Goal: Find specific page/section: Find specific page/section

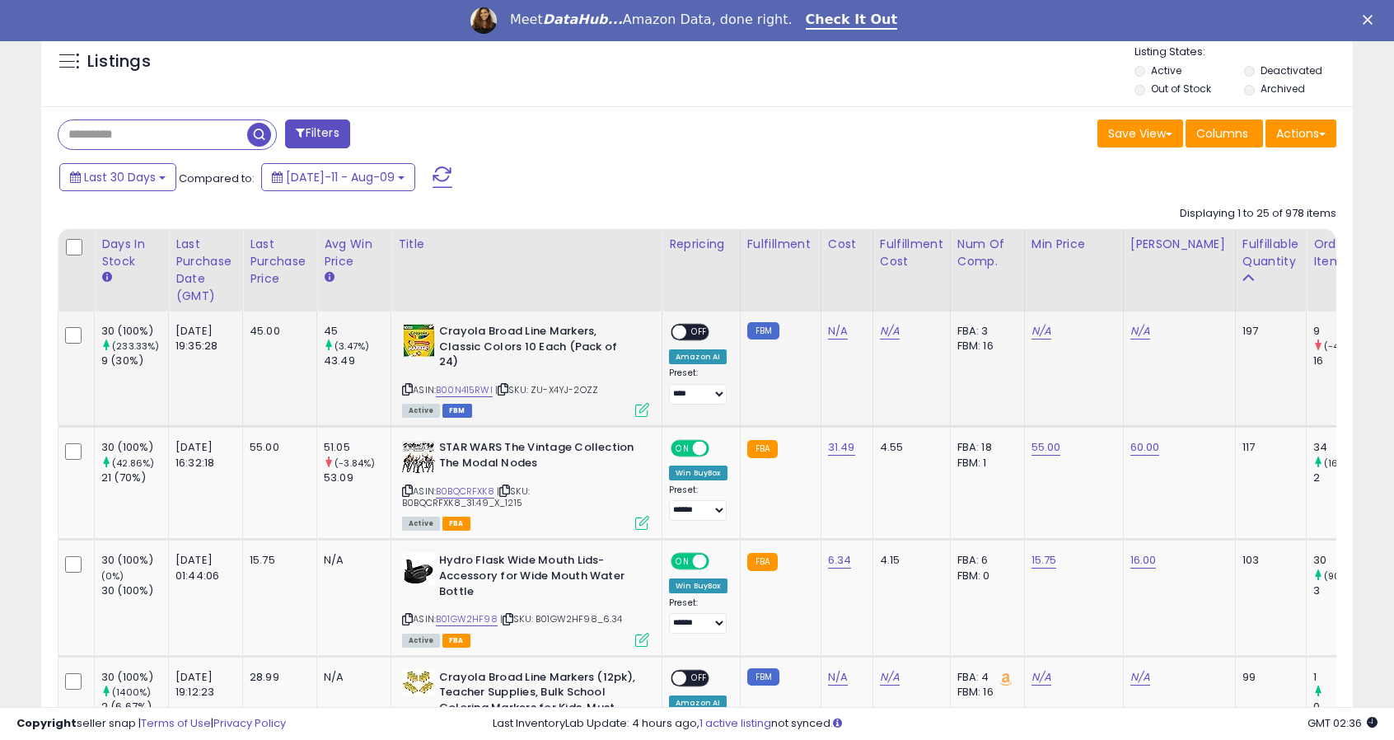
scroll to position [614, 0]
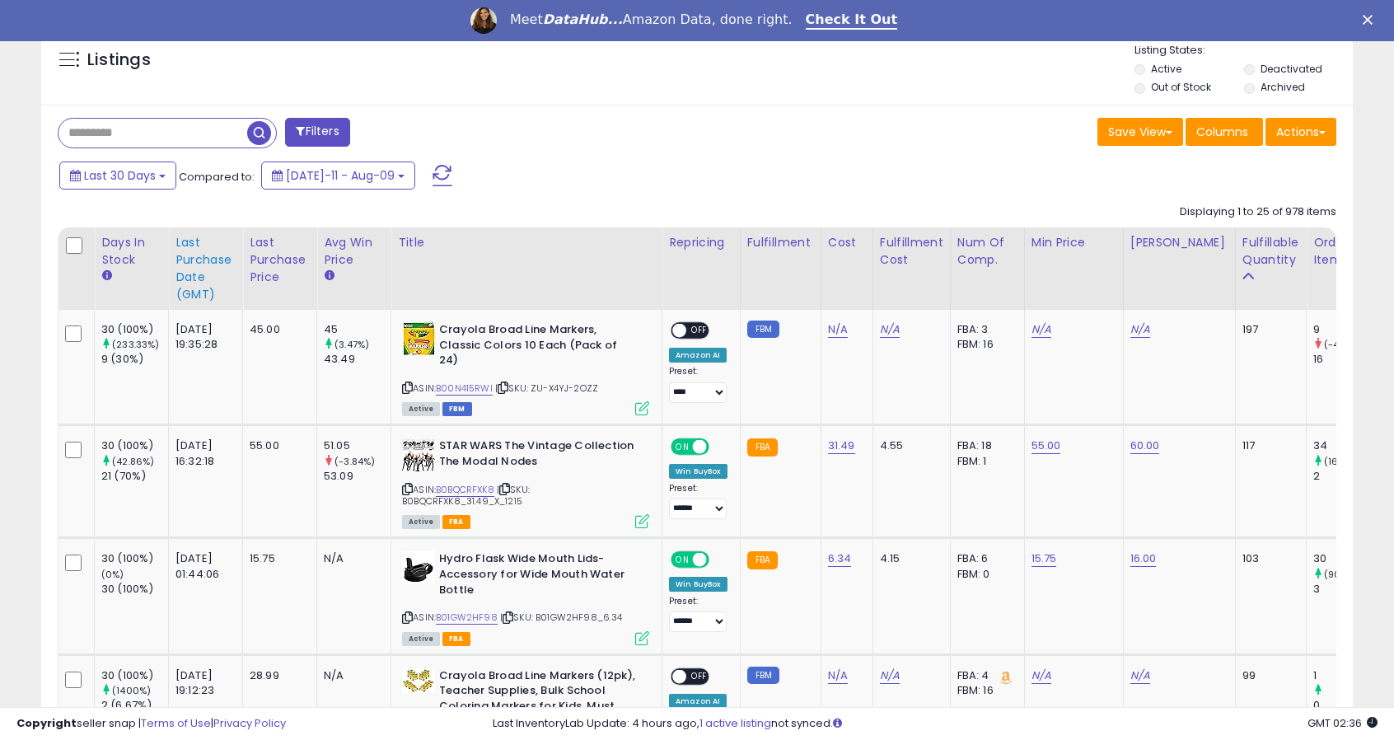
click at [209, 277] on div "Last Purchase Date (GMT)" at bounding box center [206, 268] width 60 height 69
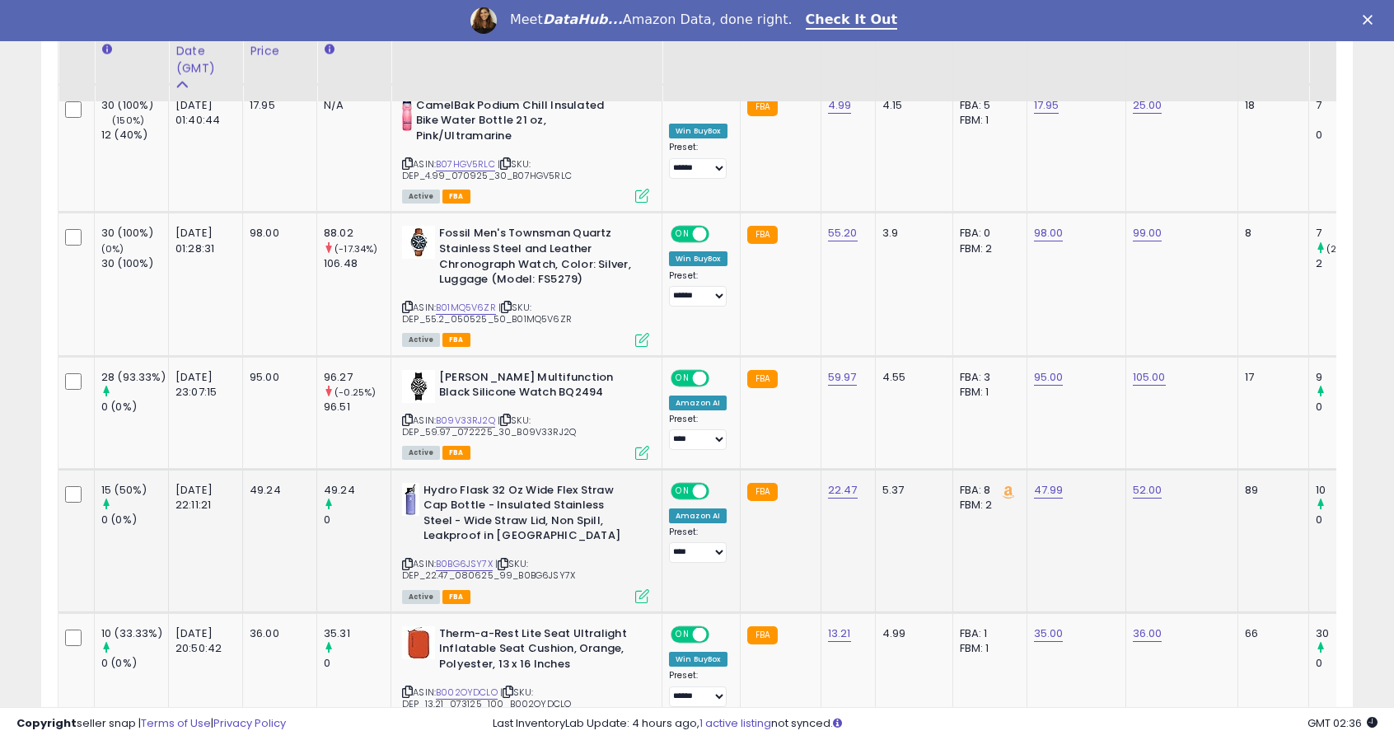
scroll to position [1087, 0]
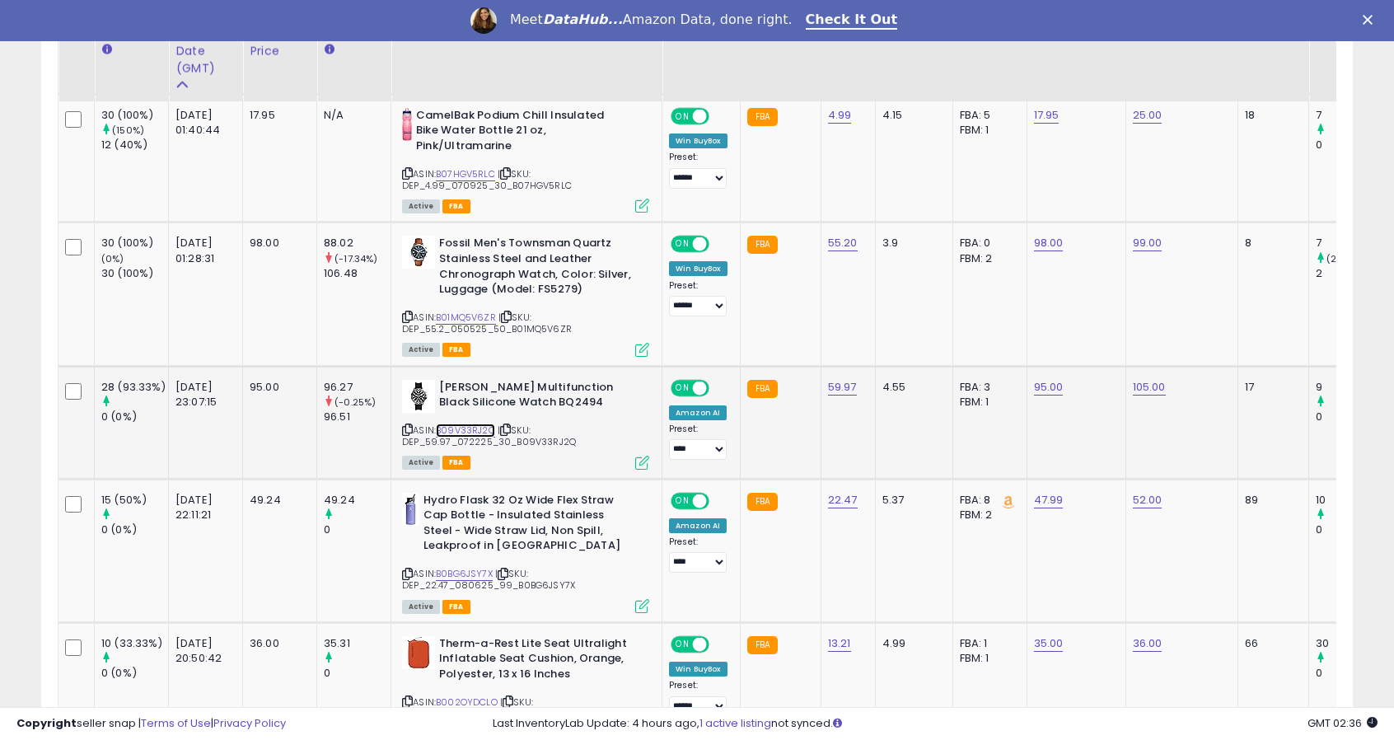
click at [470, 426] on link "B09V33RJ2Q" at bounding box center [465, 431] width 59 height 14
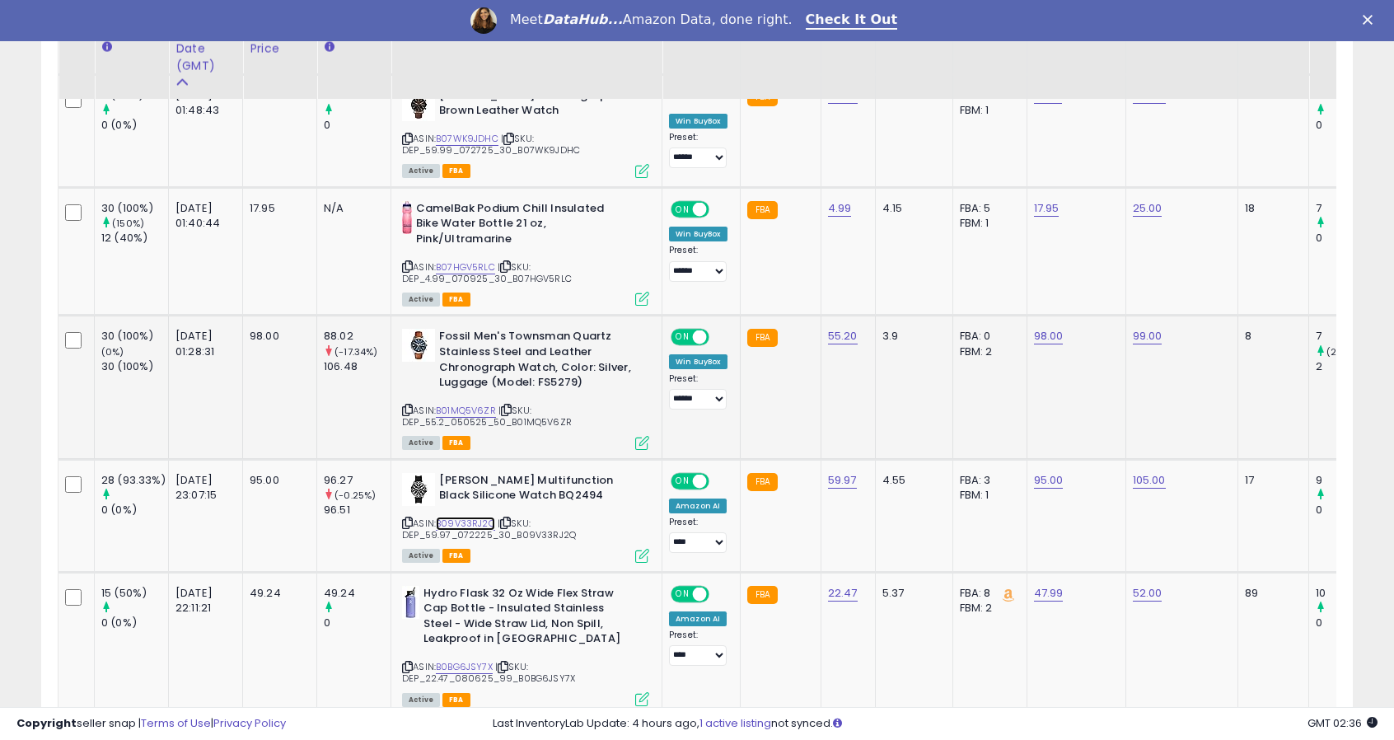
scroll to position [991, 0]
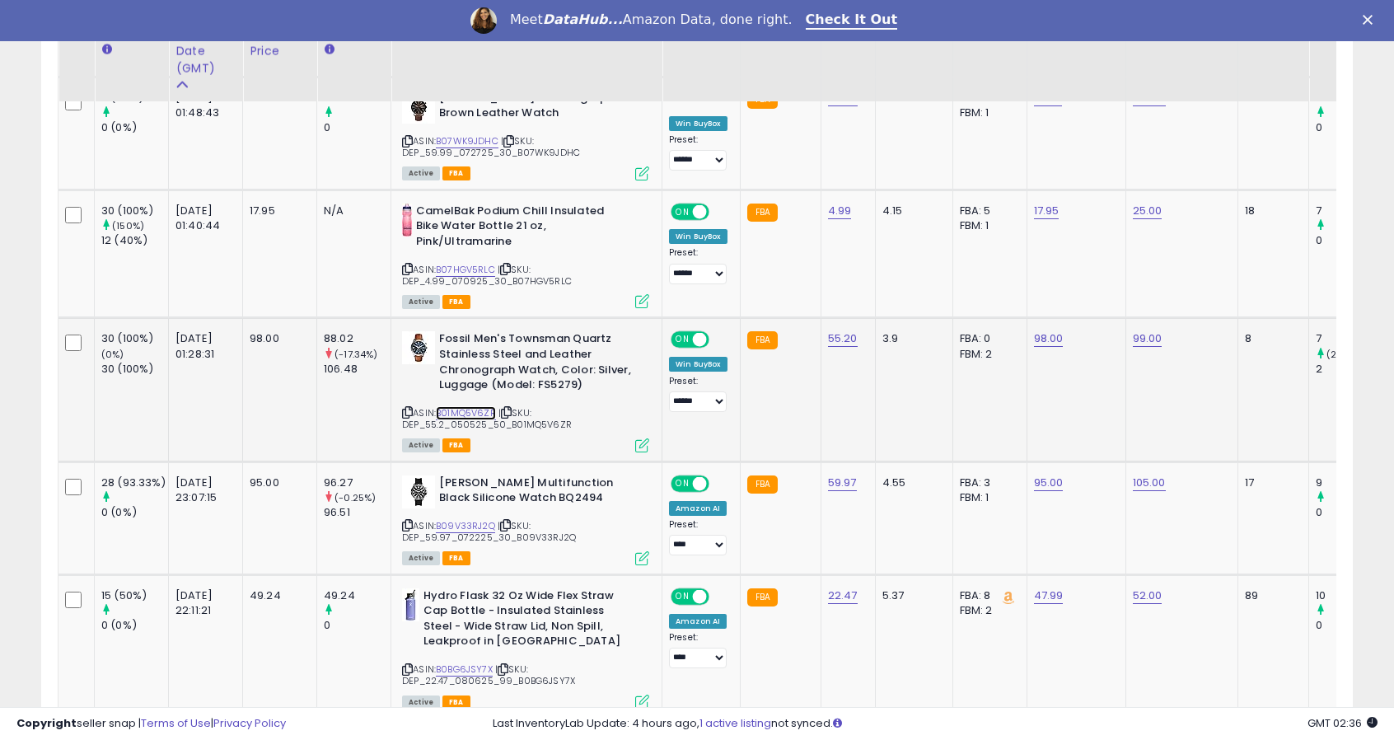
click at [468, 413] on link "B01MQ5V6ZR" at bounding box center [466, 413] width 60 height 14
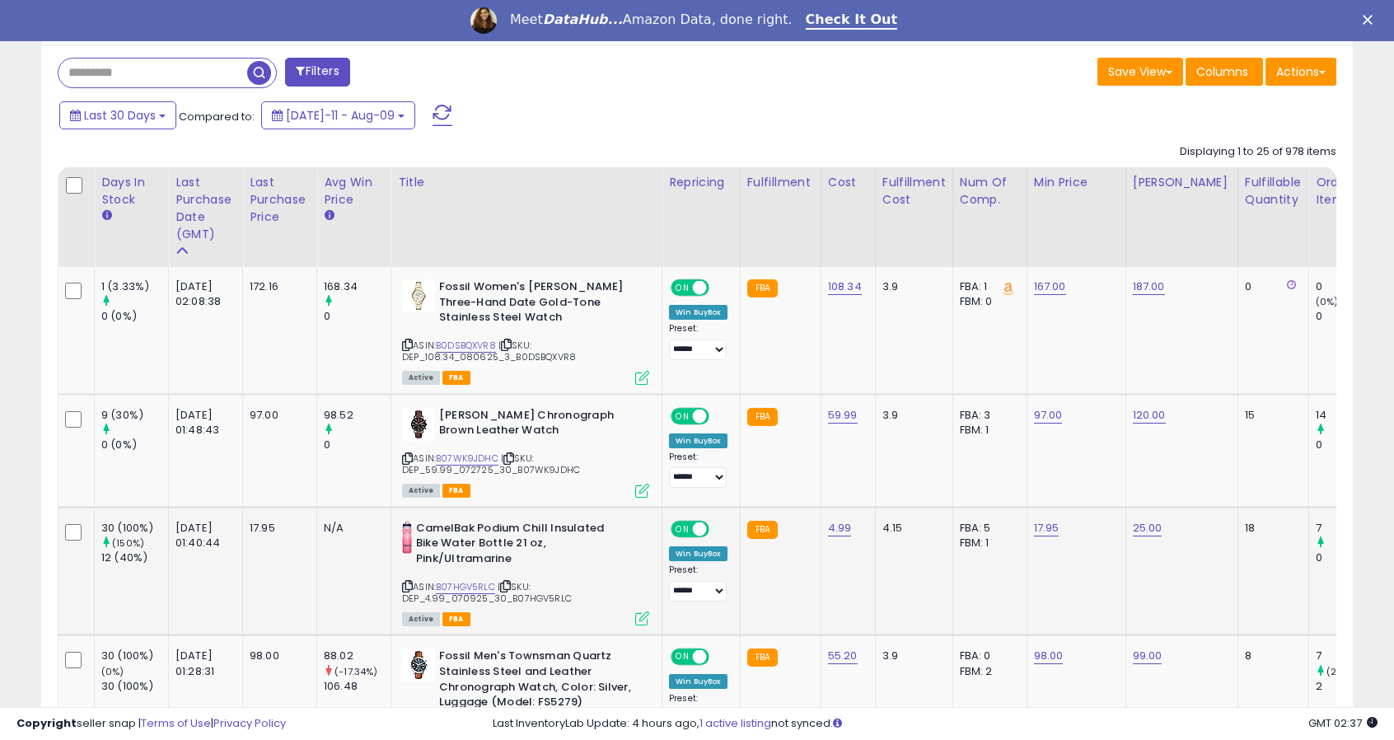
scroll to position [675, 0]
click at [461, 344] on link "B0DSBQXVR8" at bounding box center [466, 345] width 60 height 14
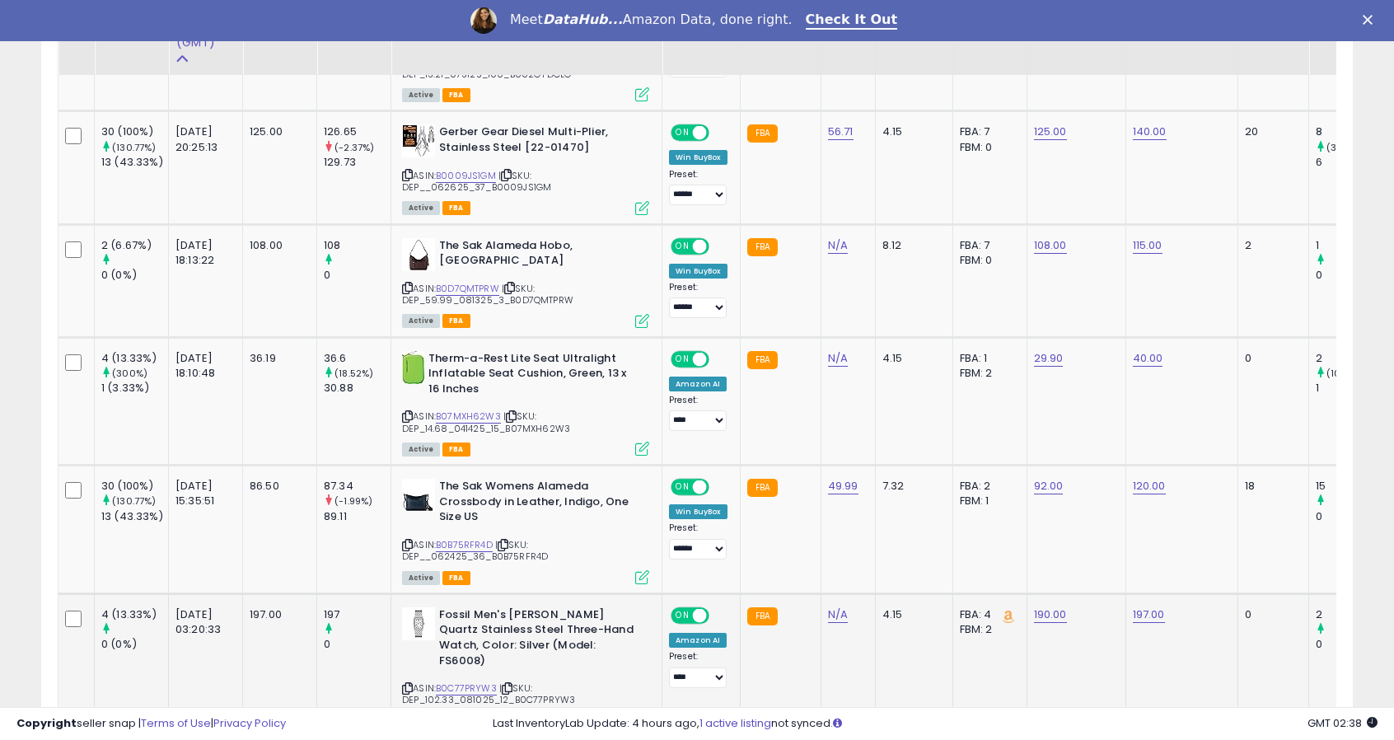
scroll to position [1741, 0]
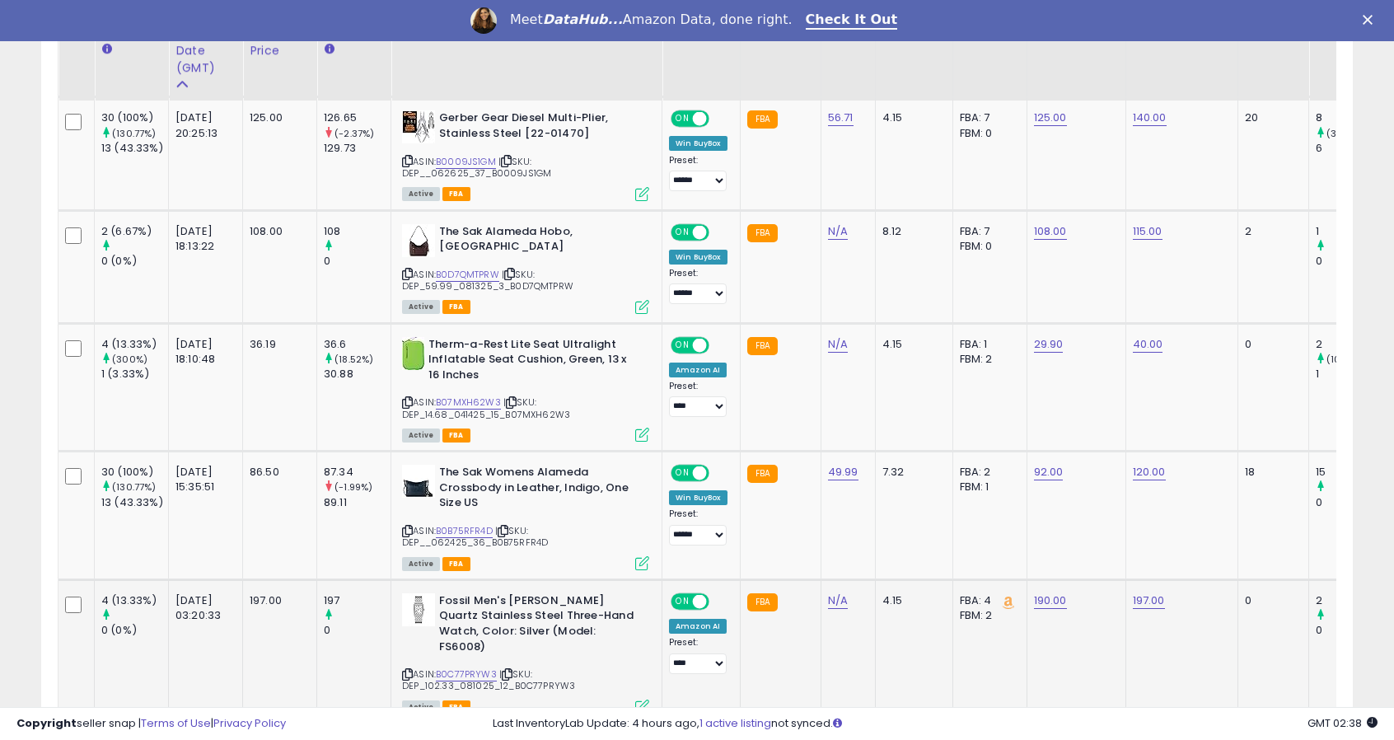
click at [479, 644] on div "ASIN: B0C77PRYW3 | SKU: DEP_102.33_081025_12_B0C77PRYW3 Active FBA" at bounding box center [525, 652] width 247 height 119
click at [486, 668] on link "B0C77PRYW3" at bounding box center [466, 675] width 61 height 14
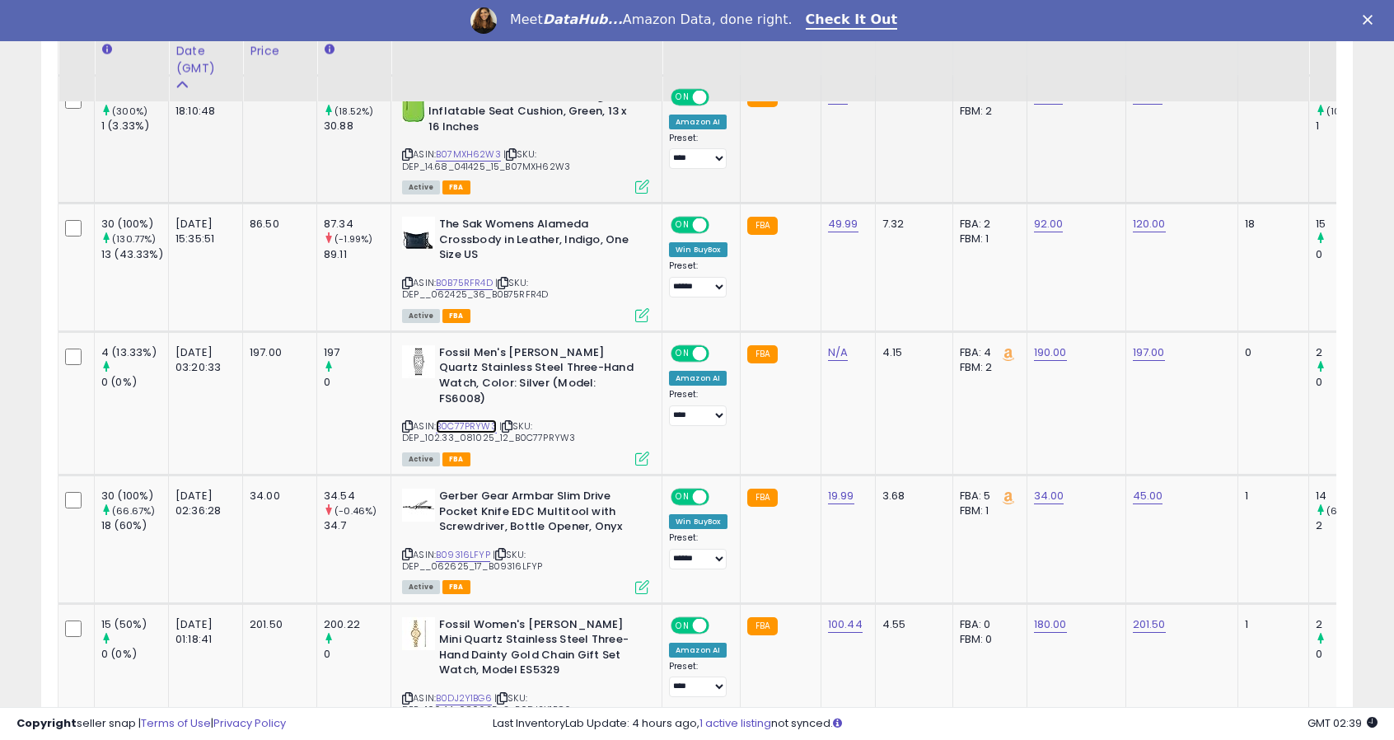
scroll to position [1994, 0]
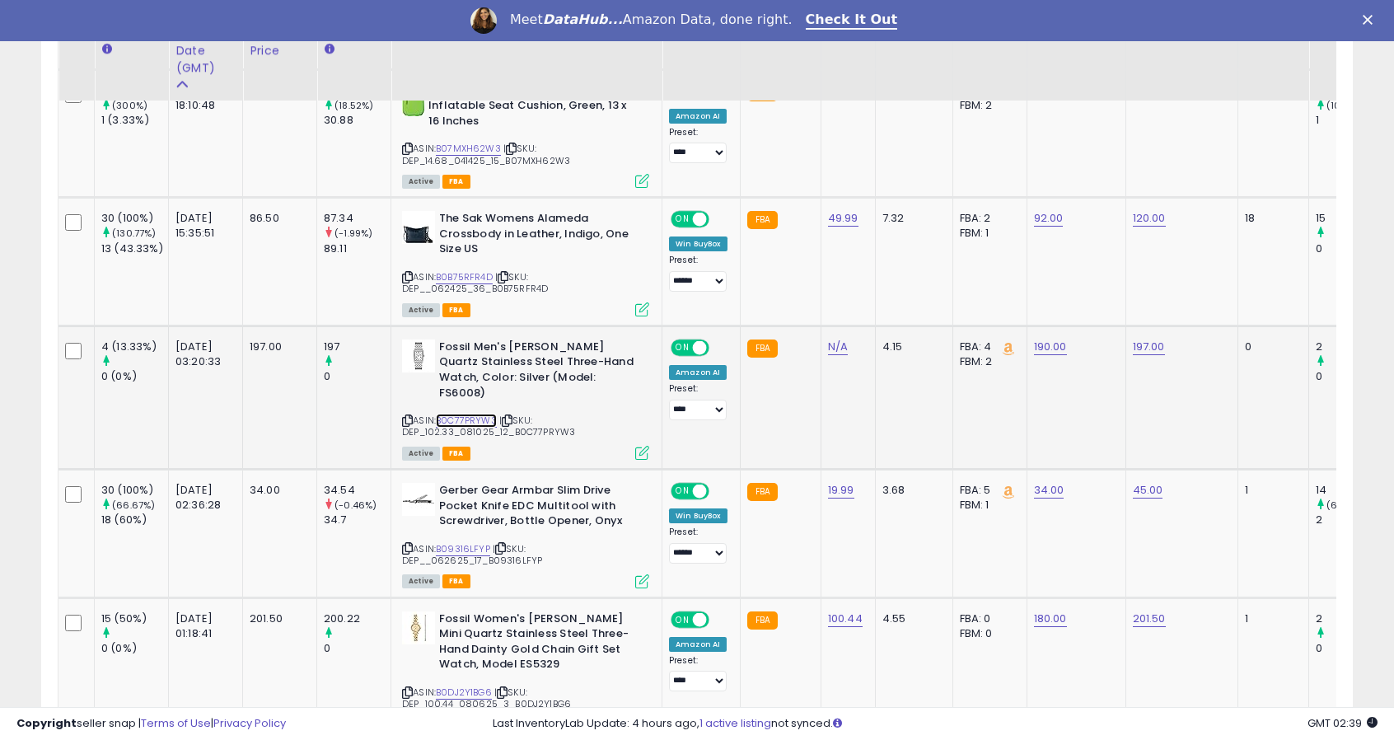
click at [460, 414] on link "B0C77PRYW3" at bounding box center [466, 421] width 61 height 14
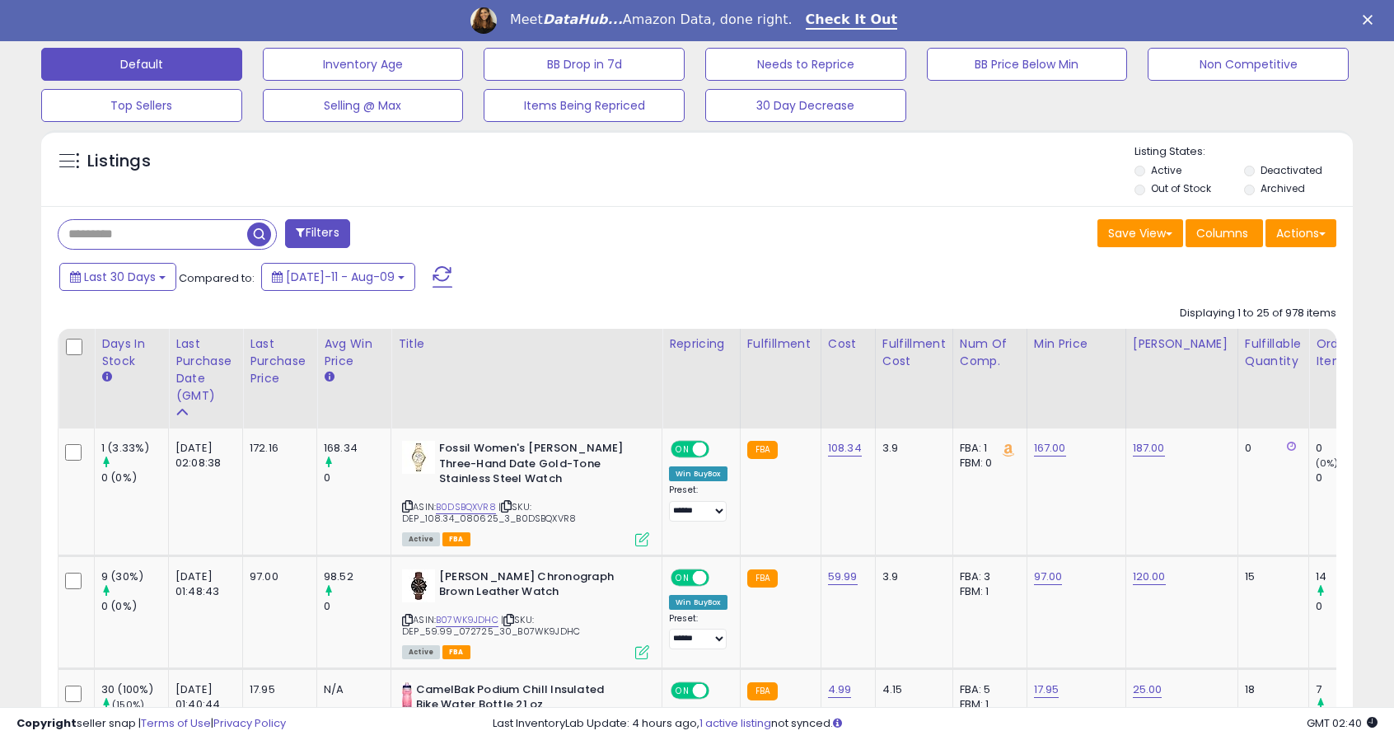
scroll to position [0, 0]
